Goal: Task Accomplishment & Management: Manage account settings

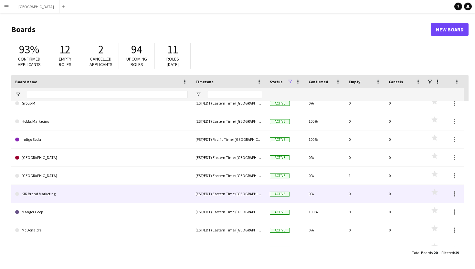
scroll to position [103, 0]
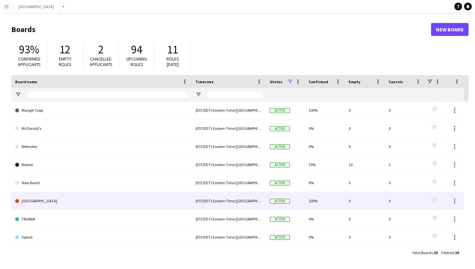
click at [46, 202] on link "[GEOGRAPHIC_DATA]" at bounding box center [101, 201] width 173 height 18
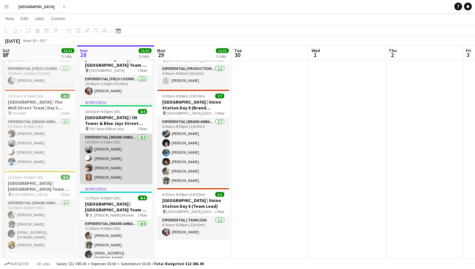
click at [89, 176] on app-user-avatar at bounding box center [89, 177] width 8 height 8
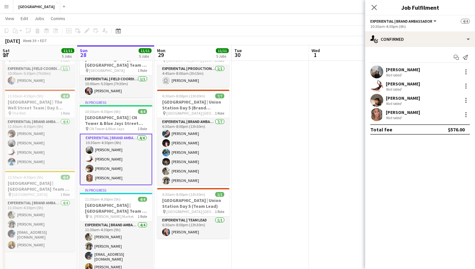
click at [395, 114] on div "[PERSON_NAME]" at bounding box center [403, 112] width 34 height 6
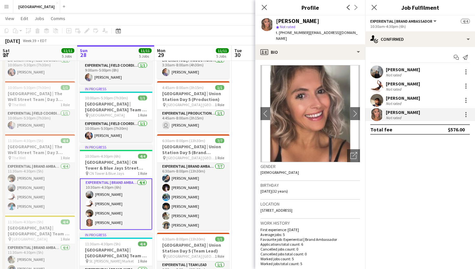
click at [289, 33] on span "t. [PHONE_NUMBER]" at bounding box center [293, 32] width 34 height 5
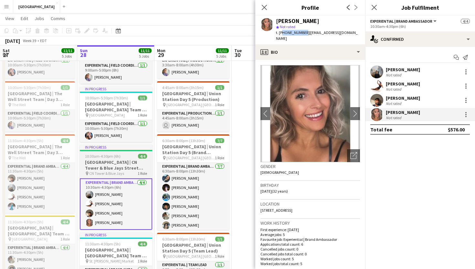
click at [111, 162] on h3 "[GEOGRAPHIC_DATA] | CN Tower & Blue Jays Street Team | Day 4 (Brand Ambassadors)" at bounding box center [116, 165] width 72 height 12
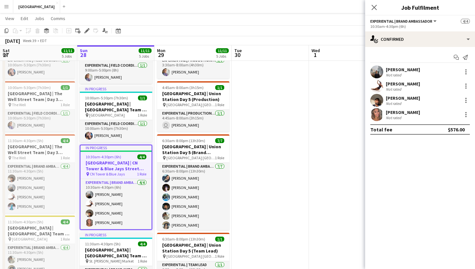
click at [105, 166] on h3 "[GEOGRAPHIC_DATA] | CN Tower & Blue Jays Street Team | Day 4 (Brand Ambassadors)" at bounding box center [115, 166] width 71 height 12
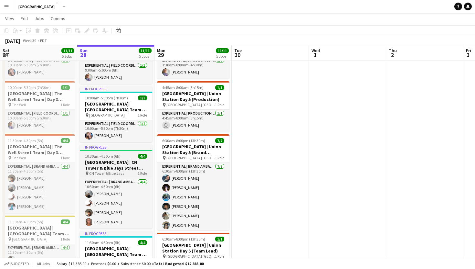
click at [105, 166] on h3 "[GEOGRAPHIC_DATA] | CN Tower & Blue Jays Street Team | Day 4 (Brand Ambassadors)" at bounding box center [116, 165] width 72 height 12
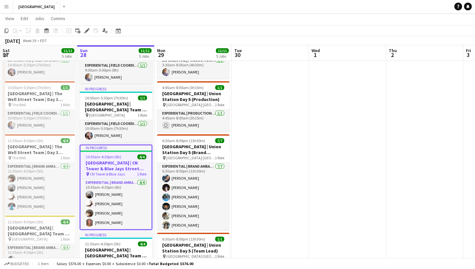
click at [115, 162] on h3 "[GEOGRAPHIC_DATA] | CN Tower & Blue Jays Street Team | Day 4 (Brand Ambassadors)" at bounding box center [115, 166] width 71 height 12
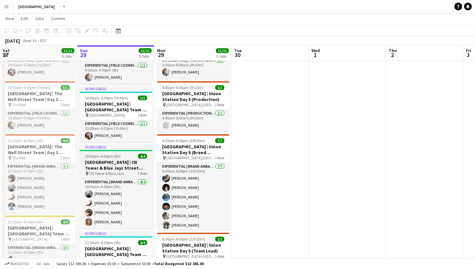
click at [142, 159] on h3 "[GEOGRAPHIC_DATA] | CN Tower & Blue Jays Street Team | Day 4 (Brand Ambassadors)" at bounding box center [116, 165] width 72 height 12
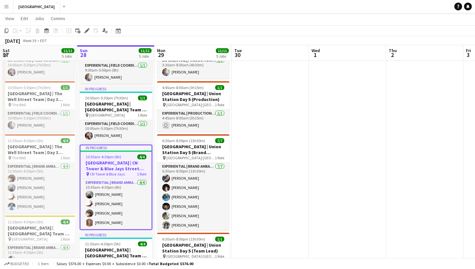
click at [118, 170] on h3 "[GEOGRAPHIC_DATA] | CN Tower & Blue Jays Street Team | Day 4 (Brand Ambassadors)" at bounding box center [115, 166] width 71 height 12
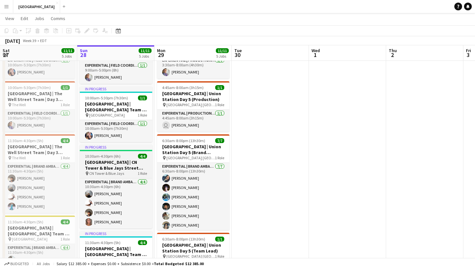
click at [110, 174] on span "CN Tower & Blue Jays" at bounding box center [106, 173] width 35 height 5
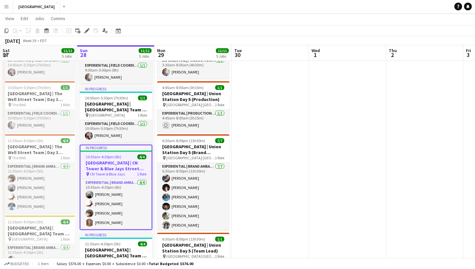
click at [99, 148] on div "In progress" at bounding box center [115, 147] width 71 height 5
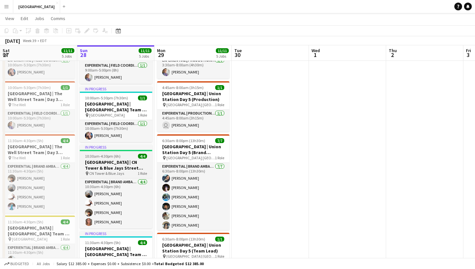
click at [99, 148] on div "In progress" at bounding box center [116, 146] width 72 height 5
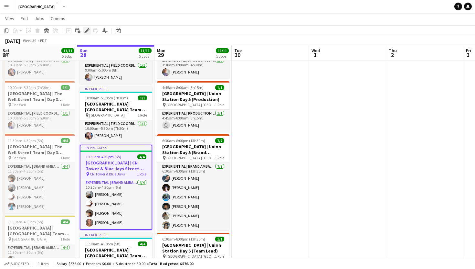
click at [88, 30] on icon at bounding box center [87, 31] width 4 height 4
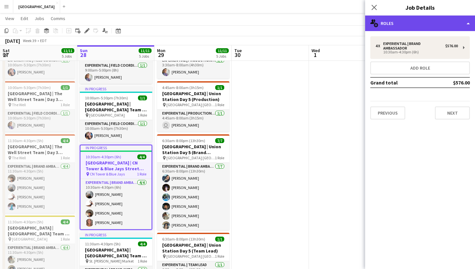
click at [466, 22] on div "multiple-users-add Roles" at bounding box center [420, 24] width 110 height 16
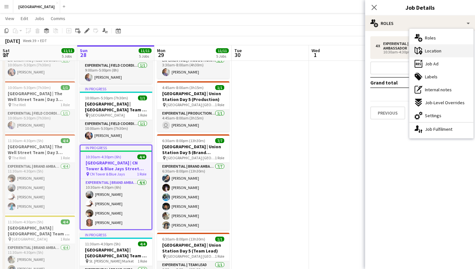
click at [429, 51] on span "Location" at bounding box center [433, 51] width 16 height 6
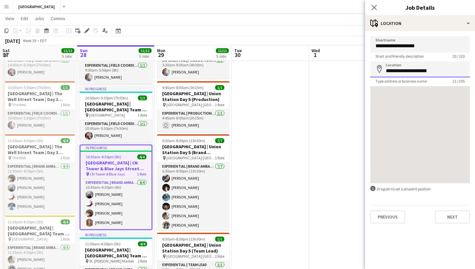
click at [401, 70] on input "**********" at bounding box center [420, 69] width 100 height 16
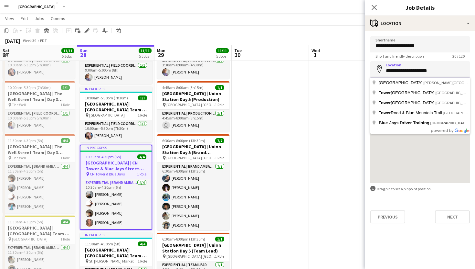
click at [401, 70] on input "**********" at bounding box center [420, 69] width 100 height 16
paste input "**********"
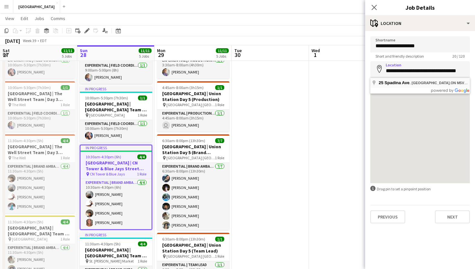
type input "**********"
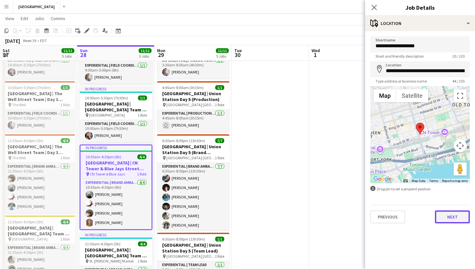
click at [450, 217] on button "Next" at bounding box center [452, 216] width 35 height 13
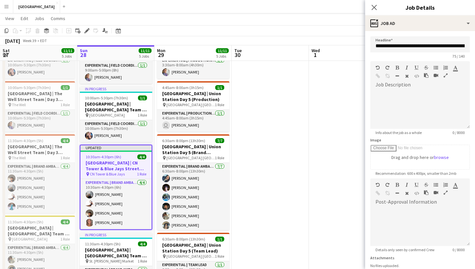
scroll to position [51, 0]
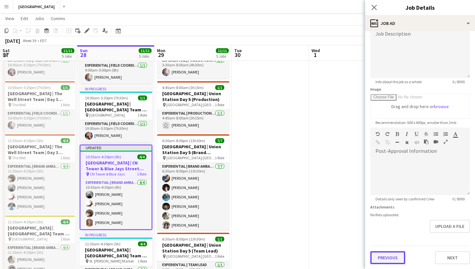
click at [386, 255] on button "Previous" at bounding box center [387, 257] width 35 height 13
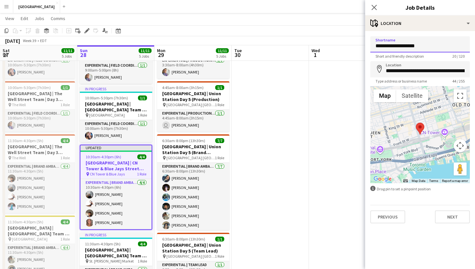
click at [389, 48] on input "**********" at bounding box center [420, 44] width 100 height 16
type input "********"
click at [430, 231] on mat-expansion-panel "**********" at bounding box center [420, 150] width 110 height 238
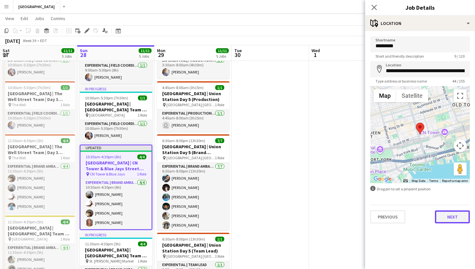
click at [450, 210] on button "Next" at bounding box center [452, 216] width 35 height 13
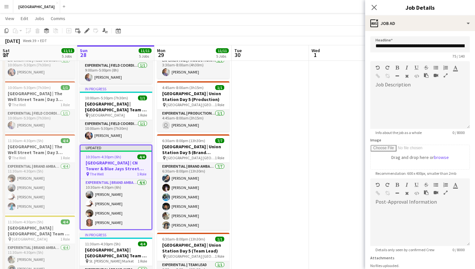
scroll to position [51, 0]
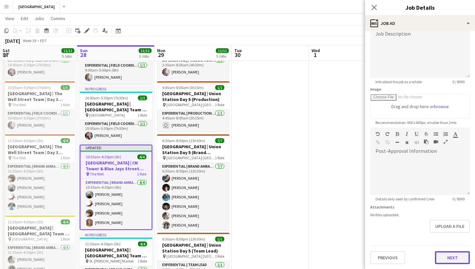
click at [452, 259] on button "Next" at bounding box center [452, 257] width 35 height 13
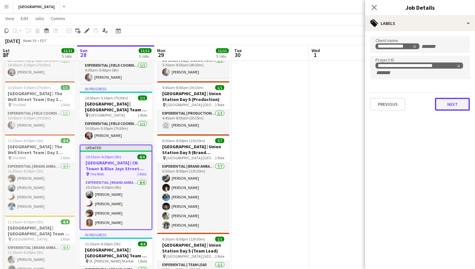
click at [449, 106] on button "Next" at bounding box center [452, 104] width 35 height 13
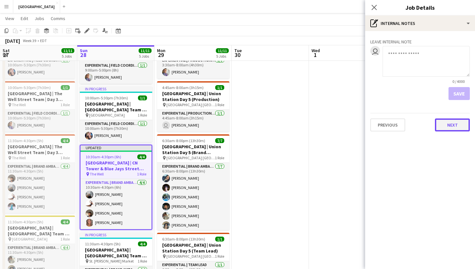
click at [452, 123] on button "Next" at bounding box center [452, 124] width 35 height 13
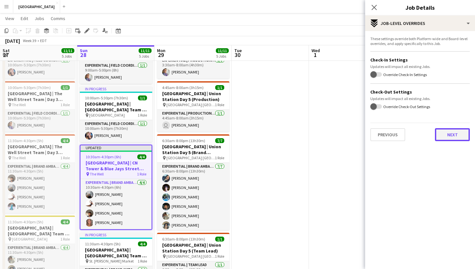
click at [450, 134] on button "Next" at bounding box center [452, 134] width 35 height 13
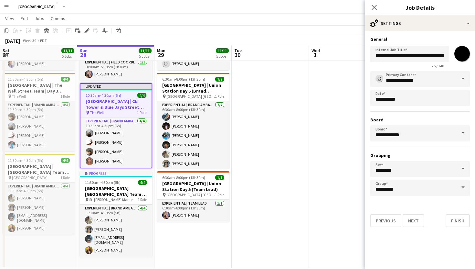
scroll to position [200, 0]
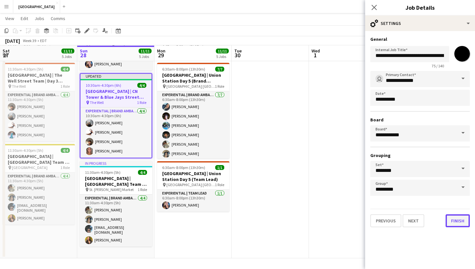
click at [459, 218] on button "Finish" at bounding box center [458, 220] width 24 height 13
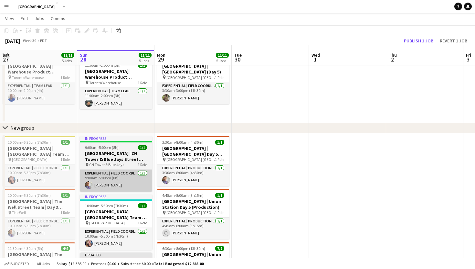
scroll to position [27, 0]
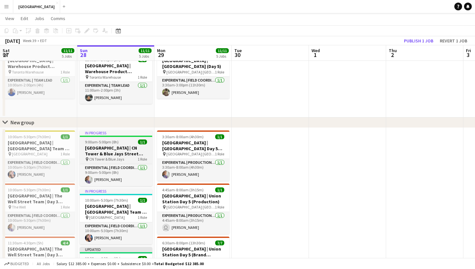
click at [116, 149] on h3 "[GEOGRAPHIC_DATA] | CN Tower & Blue Jays Street Team | Day 4 (Team Lead)" at bounding box center [116, 151] width 72 height 12
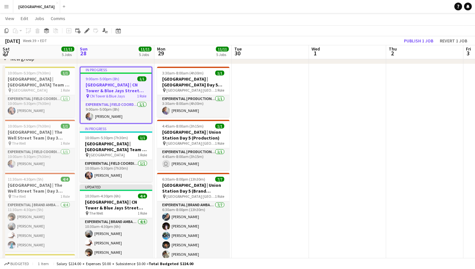
scroll to position [89, 0]
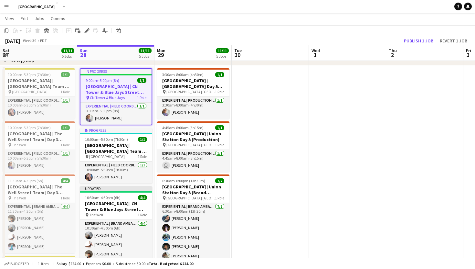
click at [119, 91] on h3 "[GEOGRAPHIC_DATA] | CN Tower & Blue Jays Street Team | Day 4 (Team Lead)" at bounding box center [115, 89] width 71 height 12
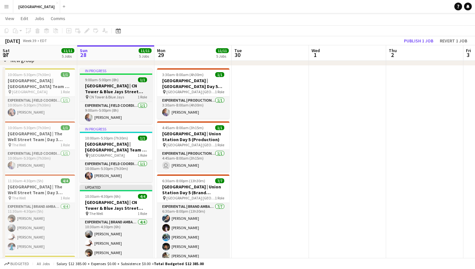
click at [119, 89] on h3 "[GEOGRAPHIC_DATA] | CN Tower & Blue Jays Street Team | Day 4 (Team Lead)" at bounding box center [116, 89] width 72 height 12
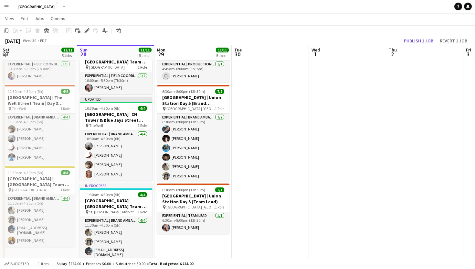
scroll to position [179, 0]
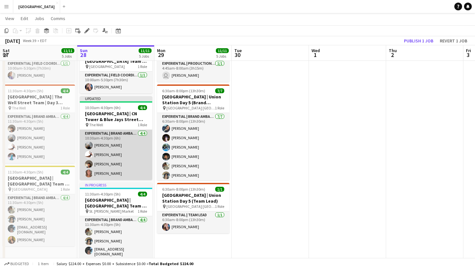
click at [107, 174] on app-card-role "Experiential | Brand Ambassador [DATE] 10:30am-4:30pm (6h) [PERSON_NAME] [PERSO…" at bounding box center [116, 155] width 72 height 50
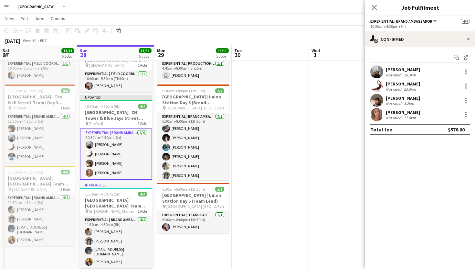
click at [87, 173] on app-user-avatar at bounding box center [90, 173] width 8 height 8
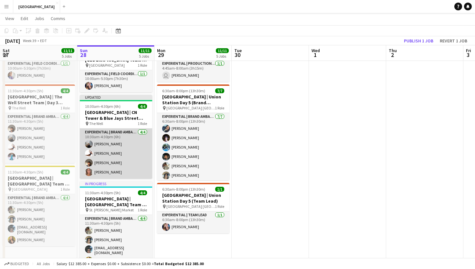
click at [104, 172] on app-card-role "Experiential | Brand Ambassador [DATE] 10:30am-4:30pm (6h) [PERSON_NAME] [PERSO…" at bounding box center [116, 153] width 72 height 50
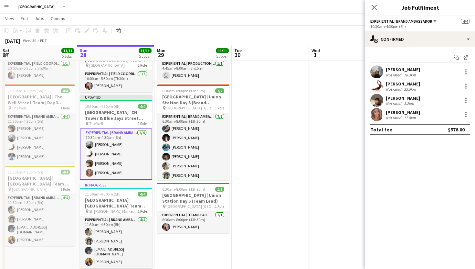
click at [377, 115] on app-user-avatar at bounding box center [376, 114] width 13 height 13
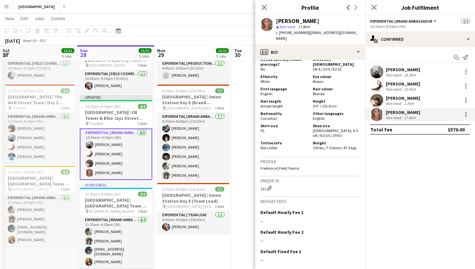
scroll to position [437, 0]
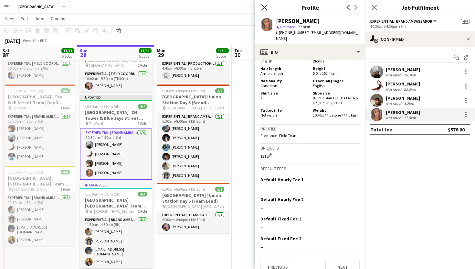
click at [264, 7] on icon "Close pop-in" at bounding box center [264, 7] width 6 height 6
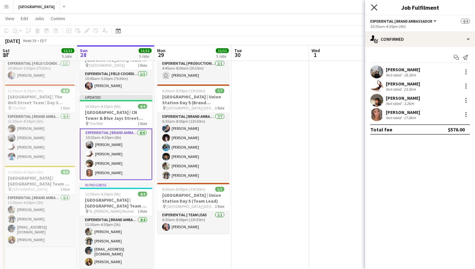
click at [371, 6] on icon "Close pop-in" at bounding box center [374, 7] width 6 height 6
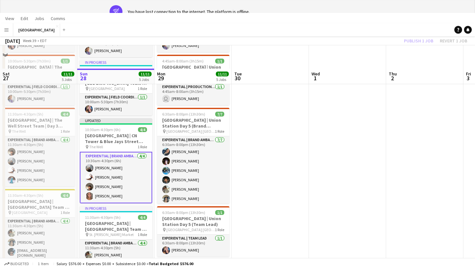
scroll to position [0, 0]
